Goal: Register for event/course

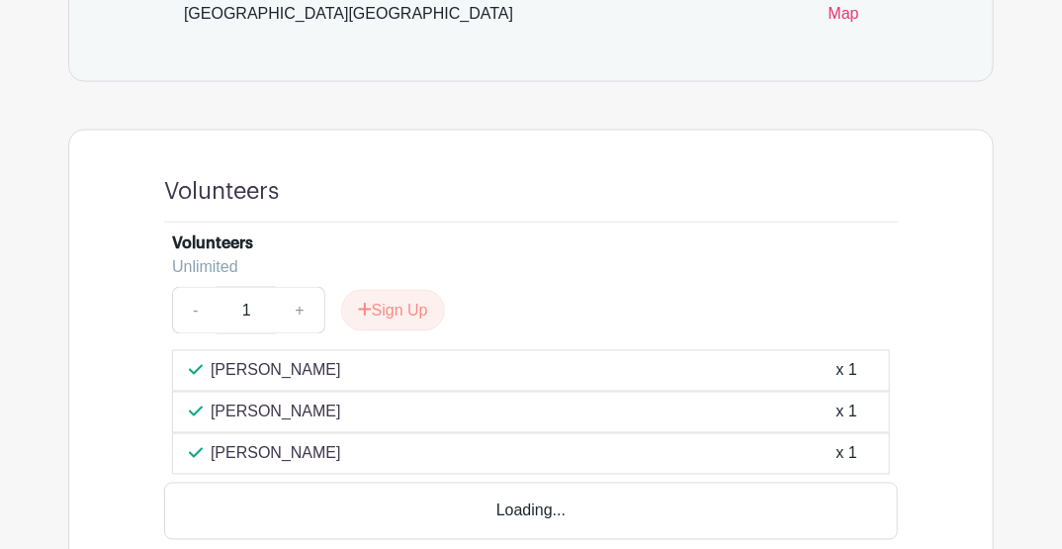
scroll to position [1054, 0]
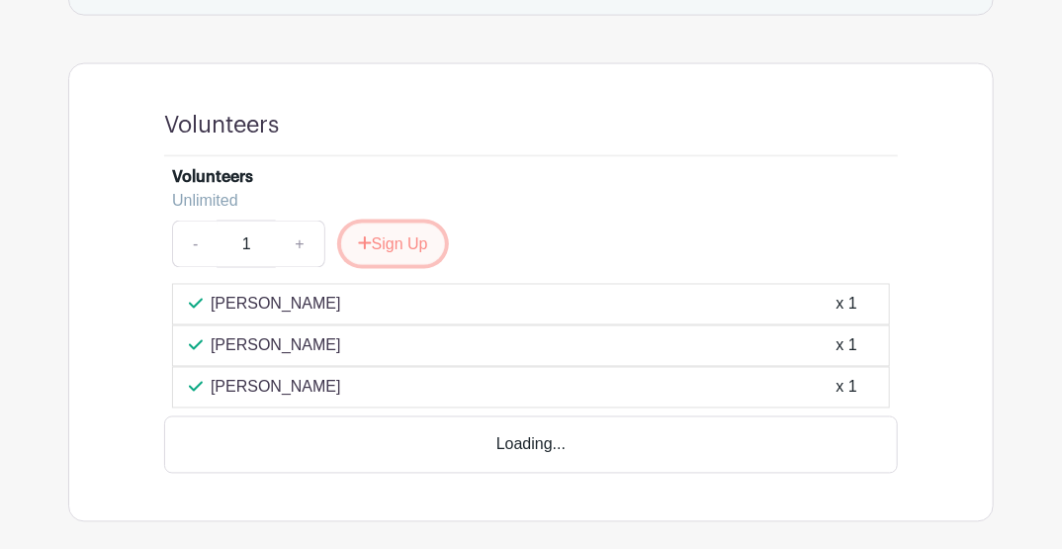
click at [415, 223] on button "Sign Up" at bounding box center [393, 244] width 104 height 42
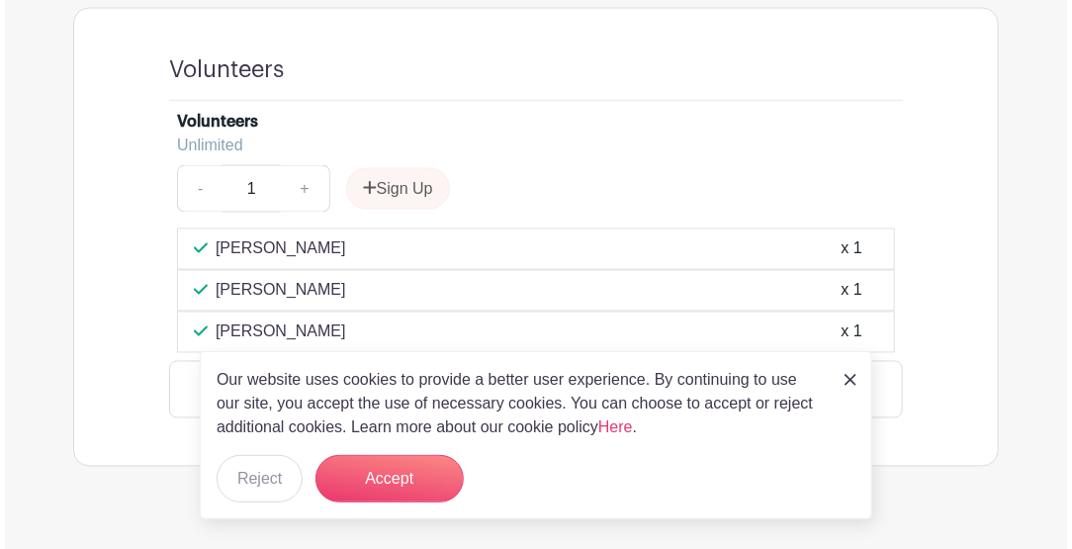
scroll to position [1063, 0]
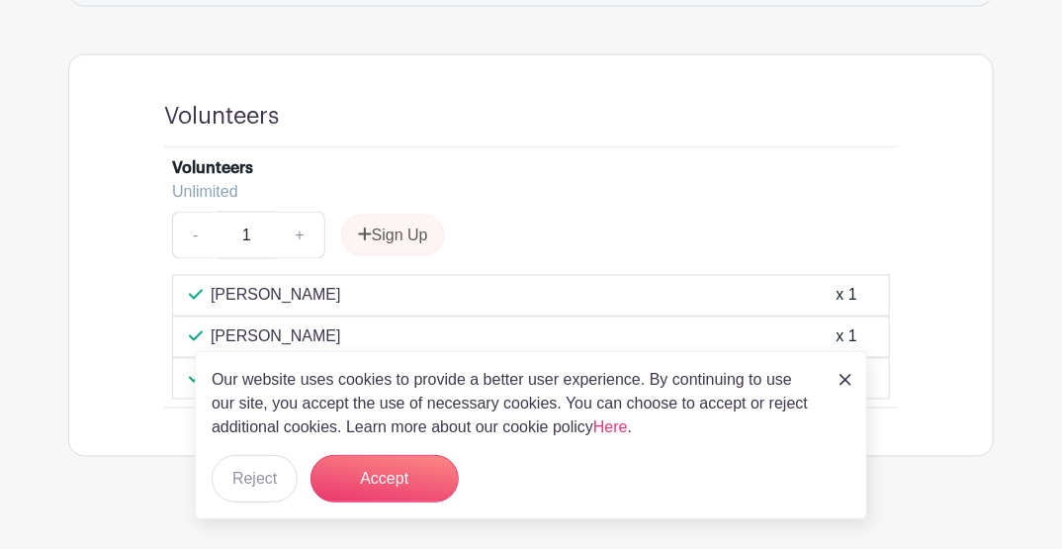
click at [846, 378] on img at bounding box center [846, 380] width 12 height 12
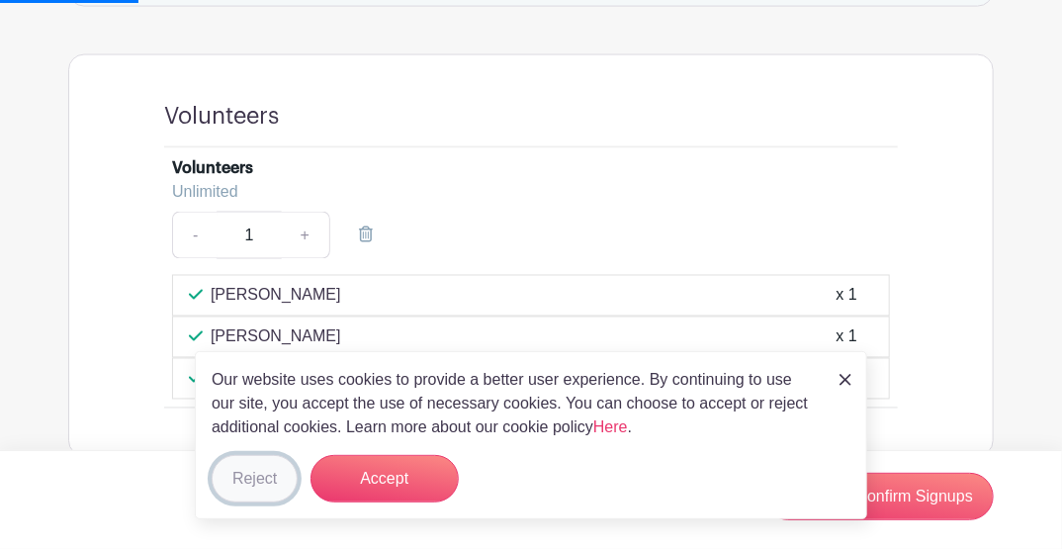
click at [265, 480] on button "Reject" at bounding box center [255, 478] width 86 height 47
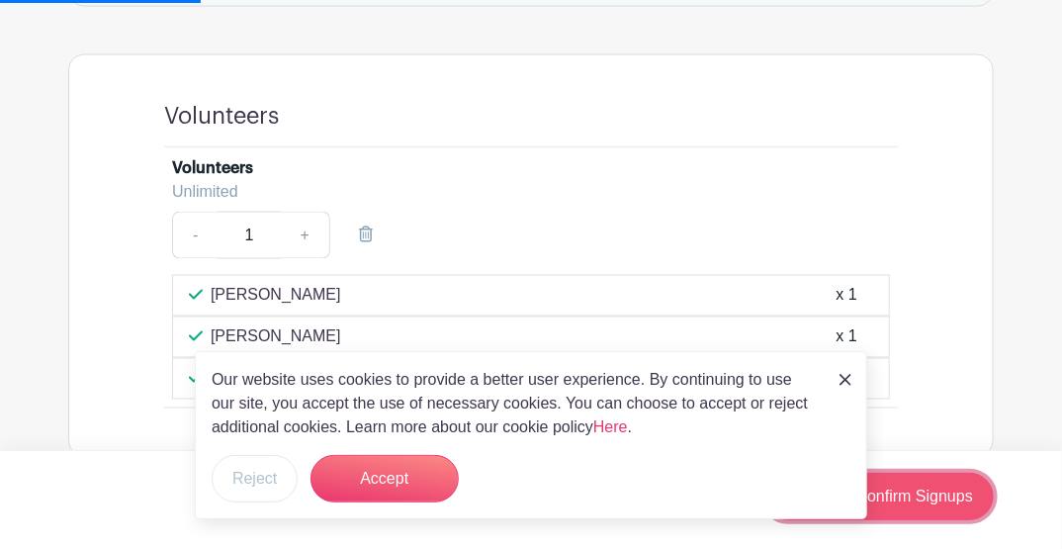
click at [958, 496] on link "Review & Confirm Signups" at bounding box center [878, 496] width 229 height 47
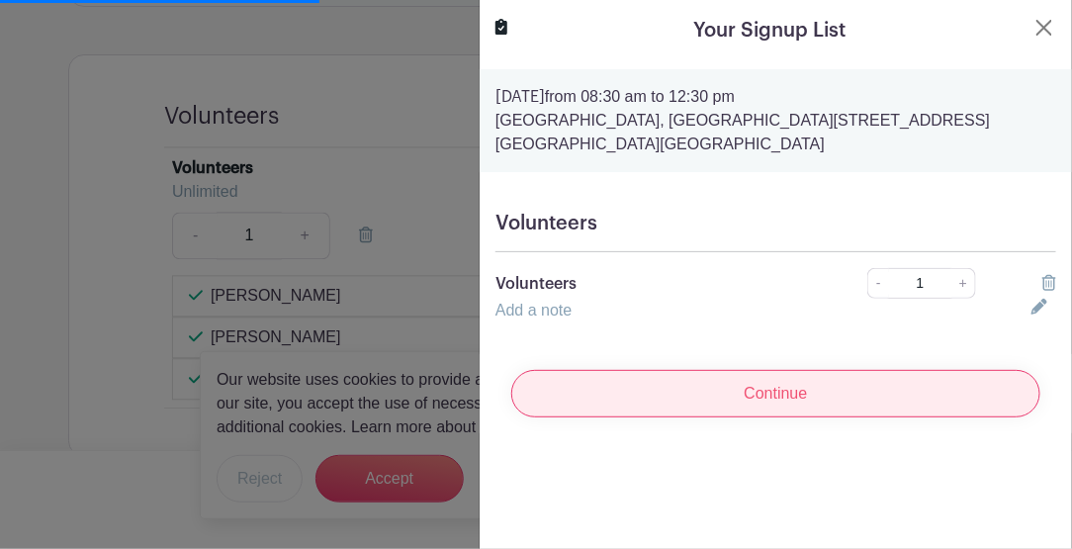
click at [729, 379] on input "Continue" at bounding box center [775, 393] width 529 height 47
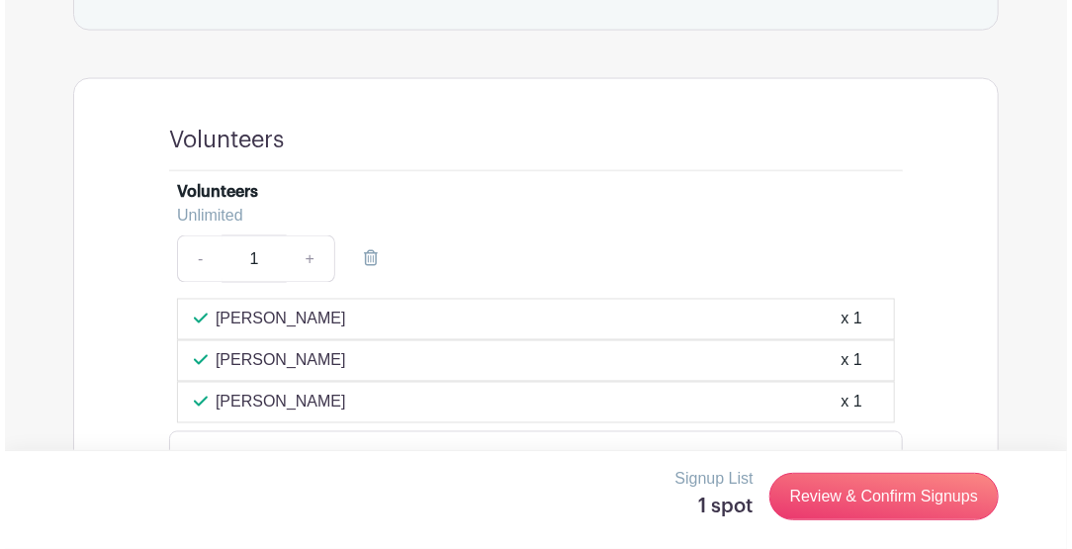
scroll to position [1118, 0]
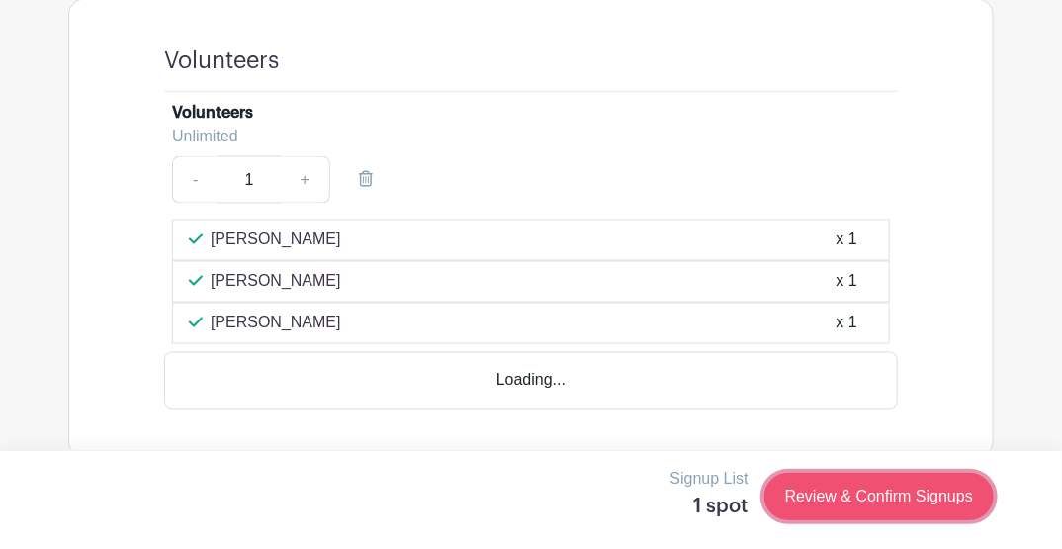
click at [893, 498] on link "Review & Confirm Signups" at bounding box center [878, 496] width 229 height 47
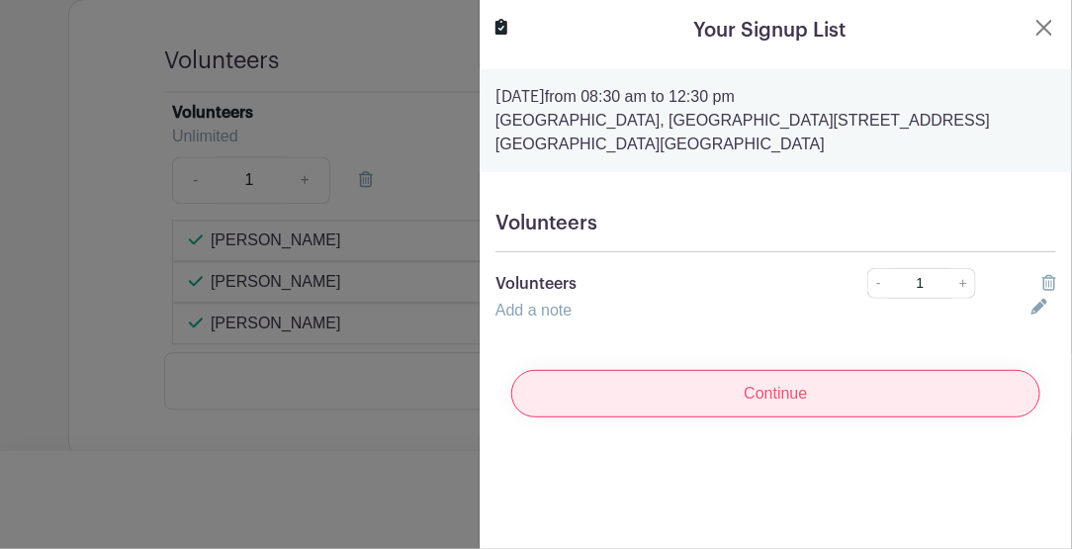
click at [805, 380] on input "Continue" at bounding box center [775, 393] width 529 height 47
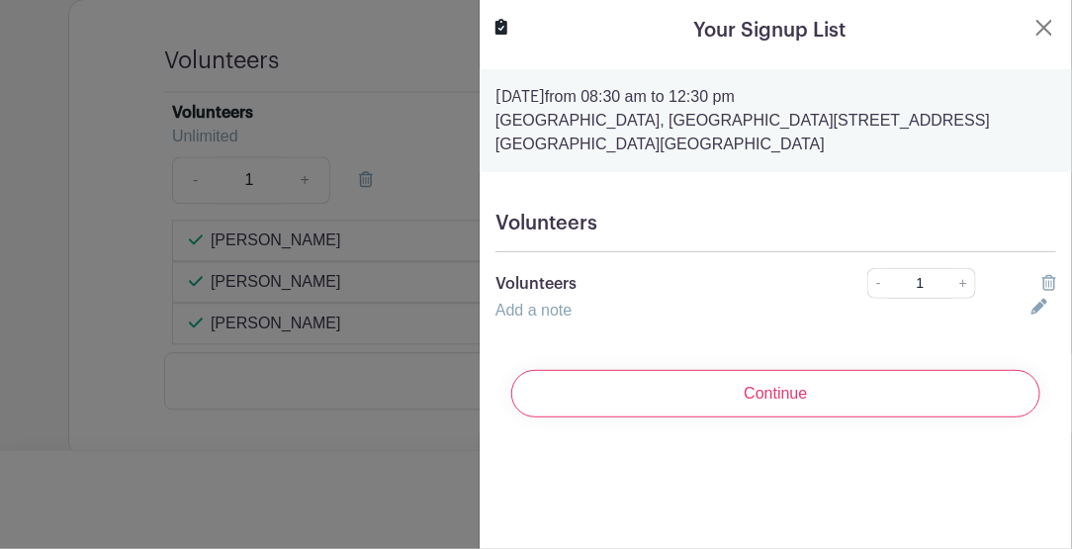
scroll to position [1063, 0]
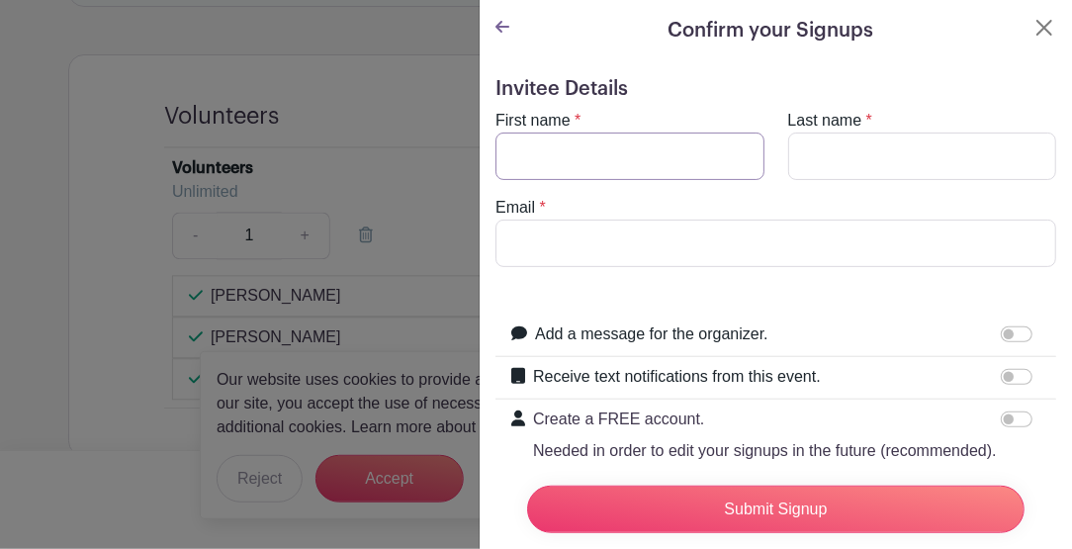
click at [611, 164] on input "First name" at bounding box center [629, 156] width 269 height 47
type input "[PERSON_NAME]"
type input "[EMAIL_ADDRESS][DOMAIN_NAME]"
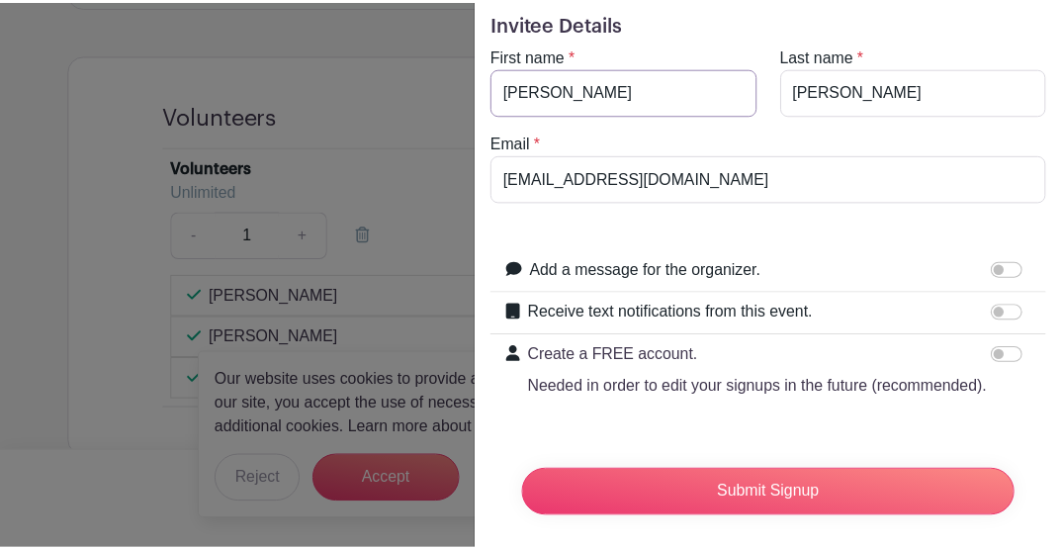
scroll to position [110, 0]
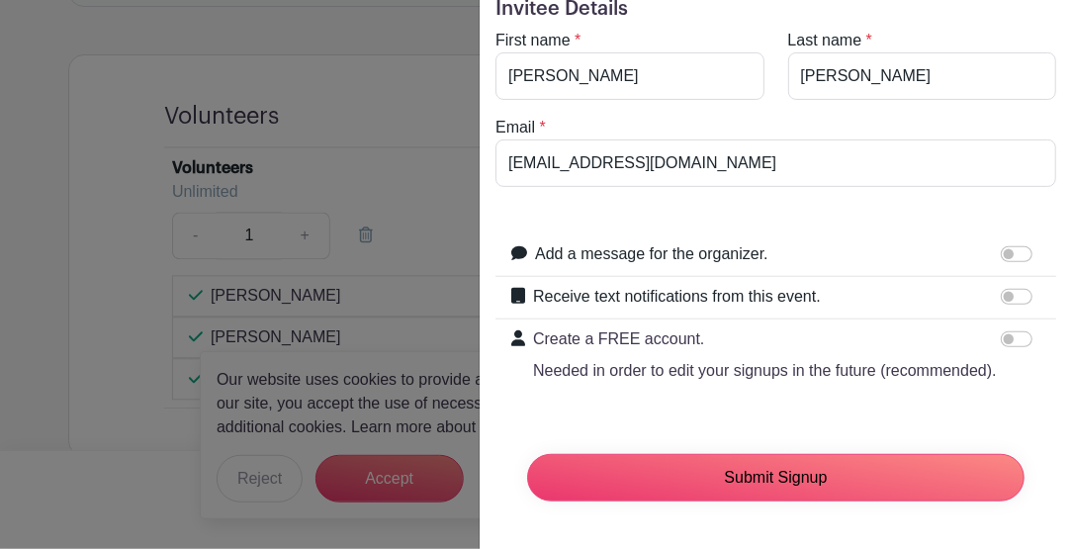
click at [733, 467] on input "Submit Signup" at bounding box center [775, 477] width 497 height 47
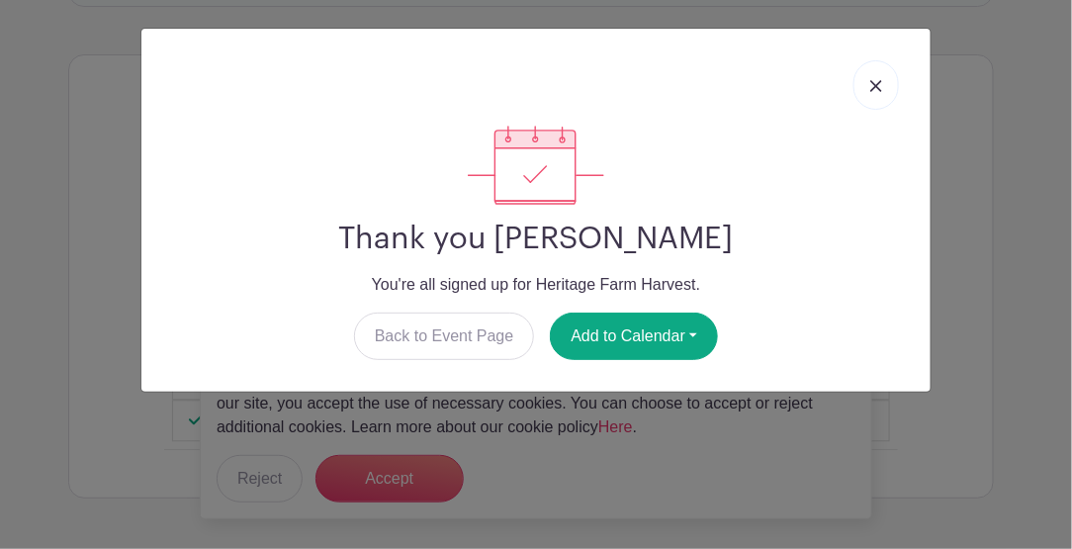
click at [882, 72] on link at bounding box center [875, 84] width 45 height 49
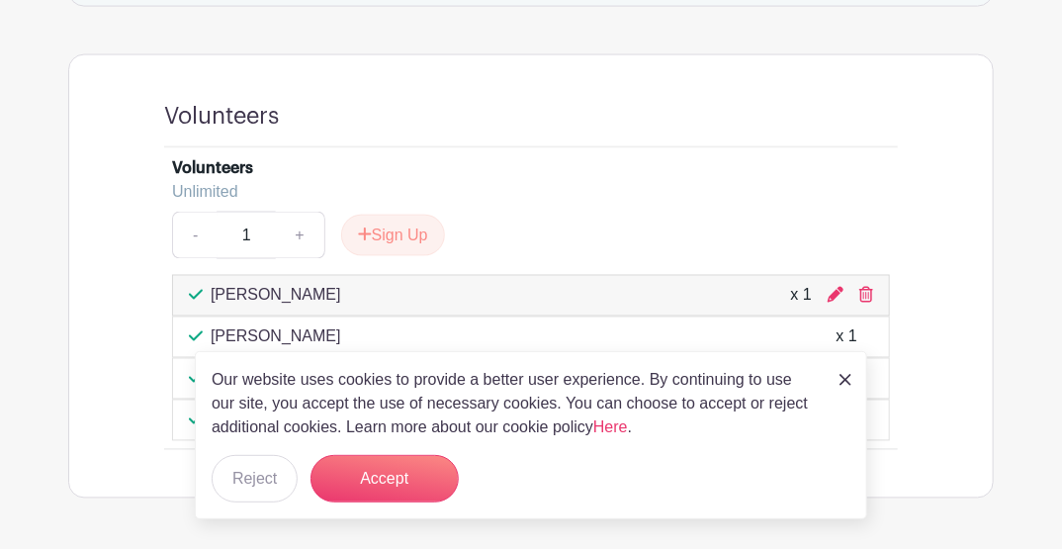
scroll to position [1104, 0]
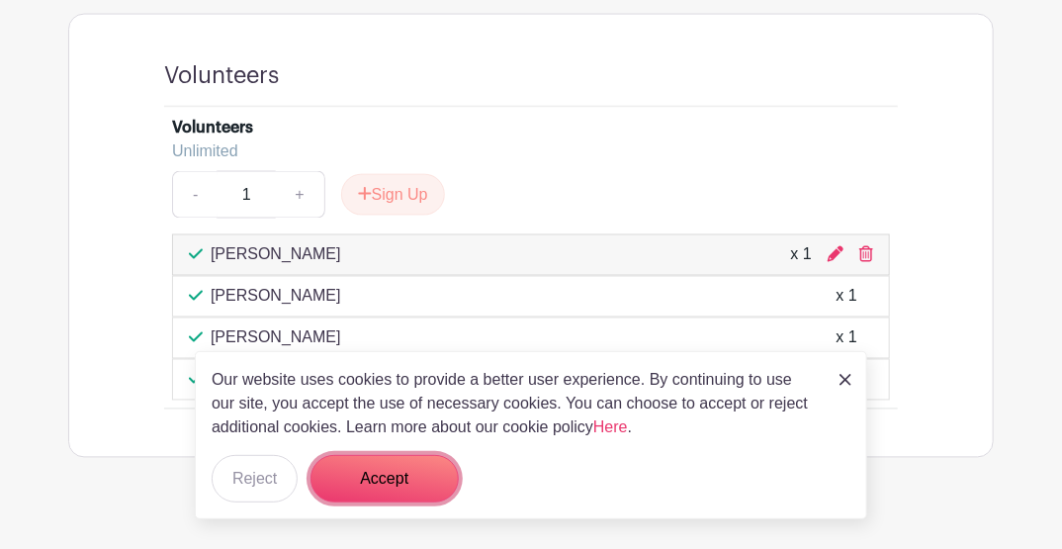
click at [371, 468] on button "Accept" at bounding box center [385, 478] width 148 height 47
